Goal: Navigation & Orientation: Find specific page/section

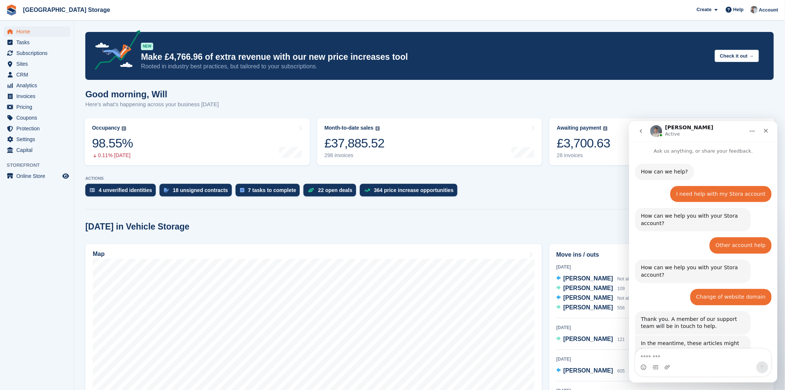
scroll to position [396, 0]
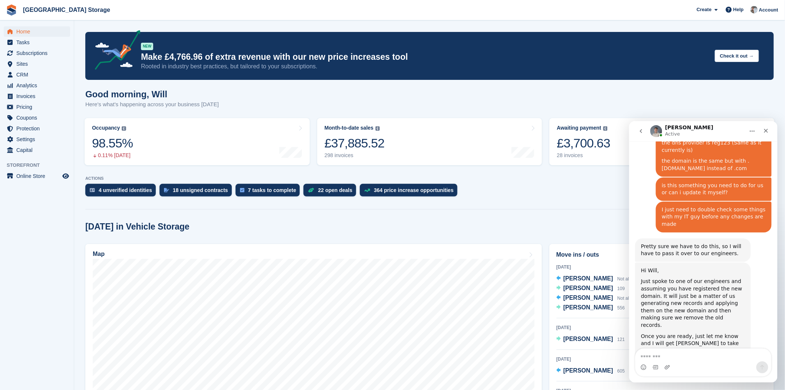
click at [694, 351] on textarea "Message…" at bounding box center [703, 354] width 136 height 13
type textarea "**********"
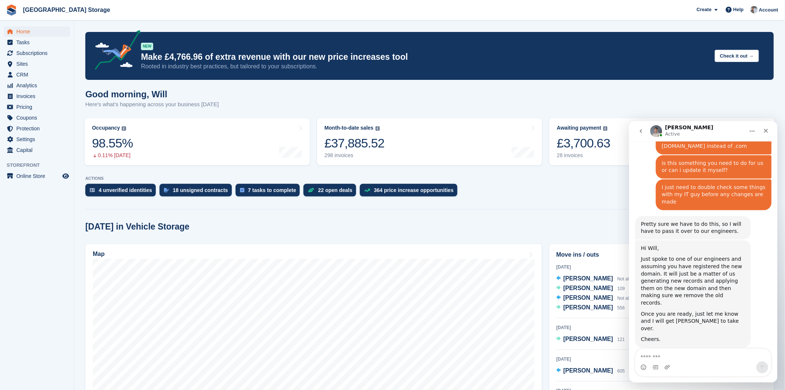
scroll to position [418, 0]
click at [763, 129] on icon "Close" at bounding box center [766, 130] width 6 height 6
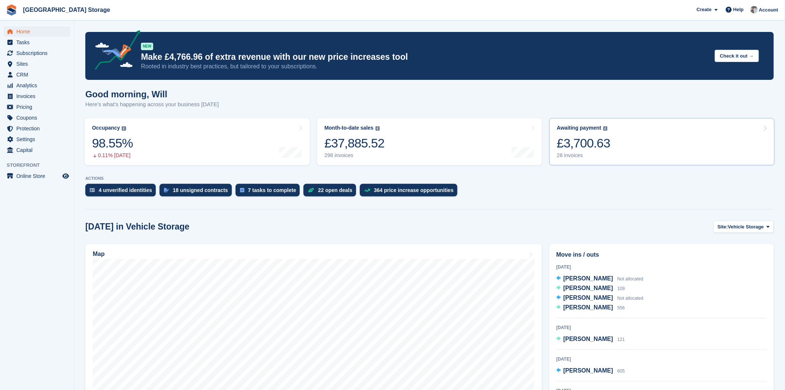
scroll to position [0, 0]
click at [557, 115] on turbo-frame "Awaiting payment The total outstanding balance on all open invoices. £3,700.63 …" at bounding box center [662, 141] width 233 height 55
click at [26, 29] on span "Home" at bounding box center [38, 31] width 45 height 10
click at [27, 31] on span "Home" at bounding box center [38, 31] width 45 height 10
